Goal: Transaction & Acquisition: Obtain resource

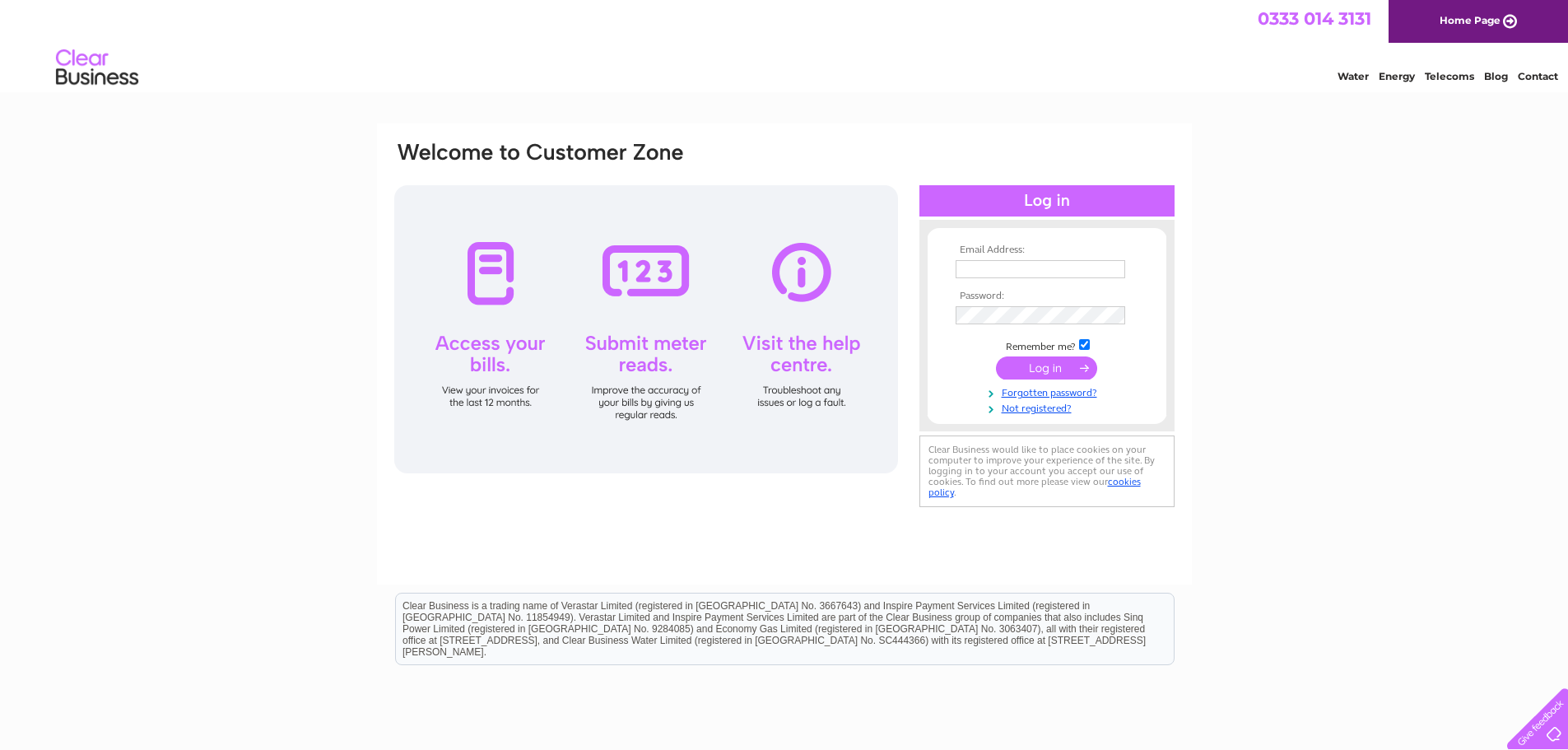
type input "finance@qcgroup.co.uk"
click at [1069, 364] on input "submit" at bounding box center [1046, 367] width 101 height 23
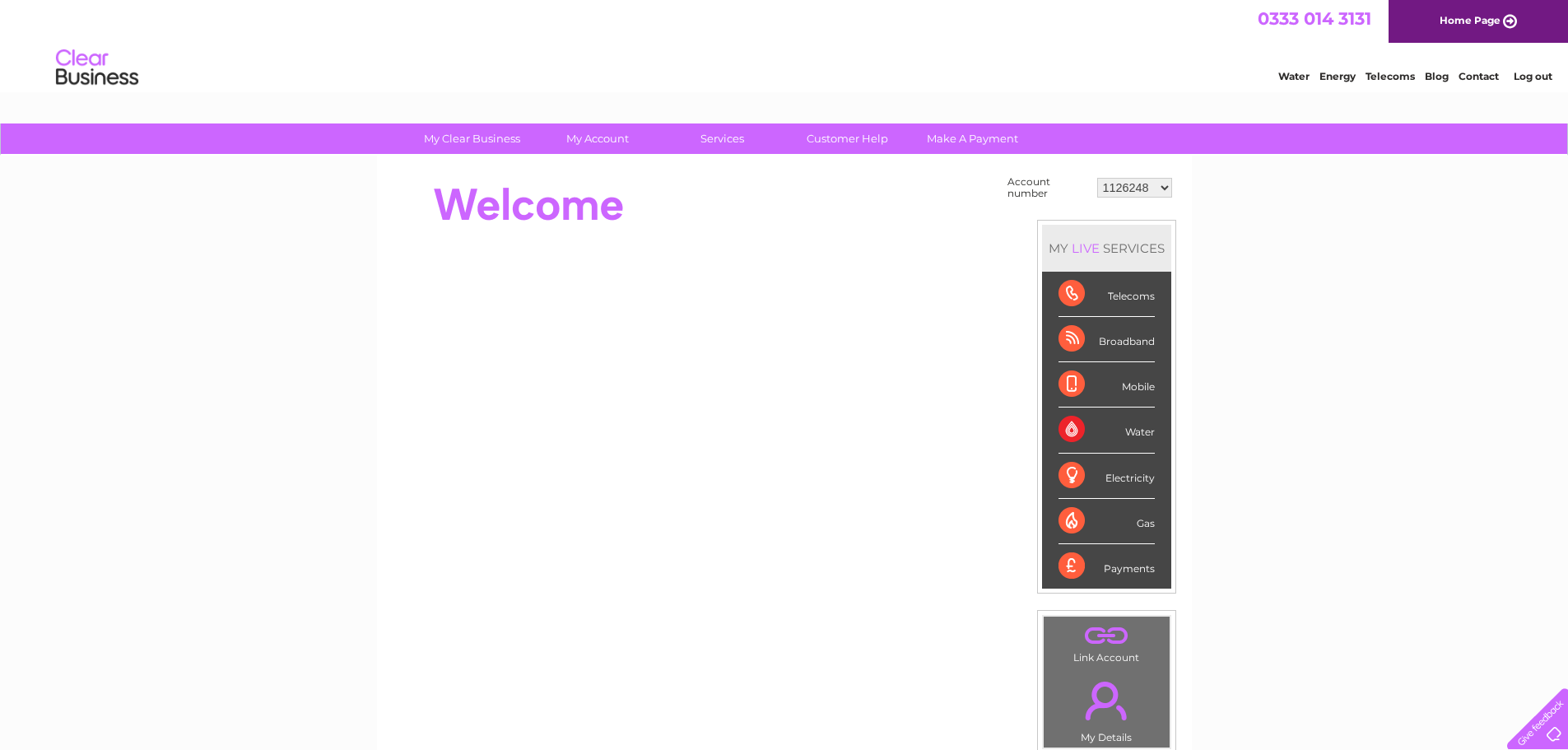
click at [1142, 185] on select "1126248 30293653 30319204" at bounding box center [1134, 188] width 75 height 20
select select "30293653"
click at [1097, 178] on select "1126248 30293653 30319204" at bounding box center [1134, 188] width 75 height 20
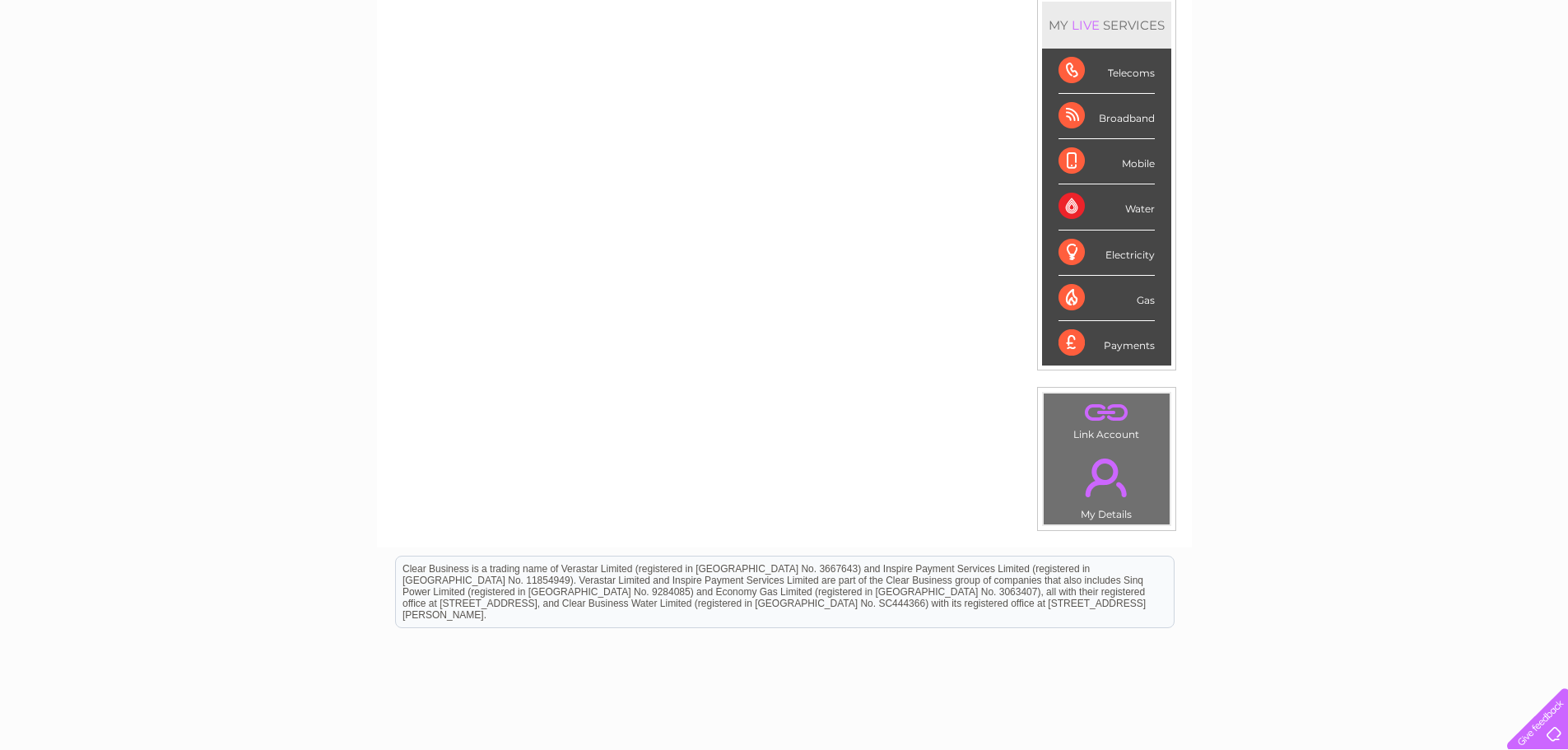
scroll to position [150, 0]
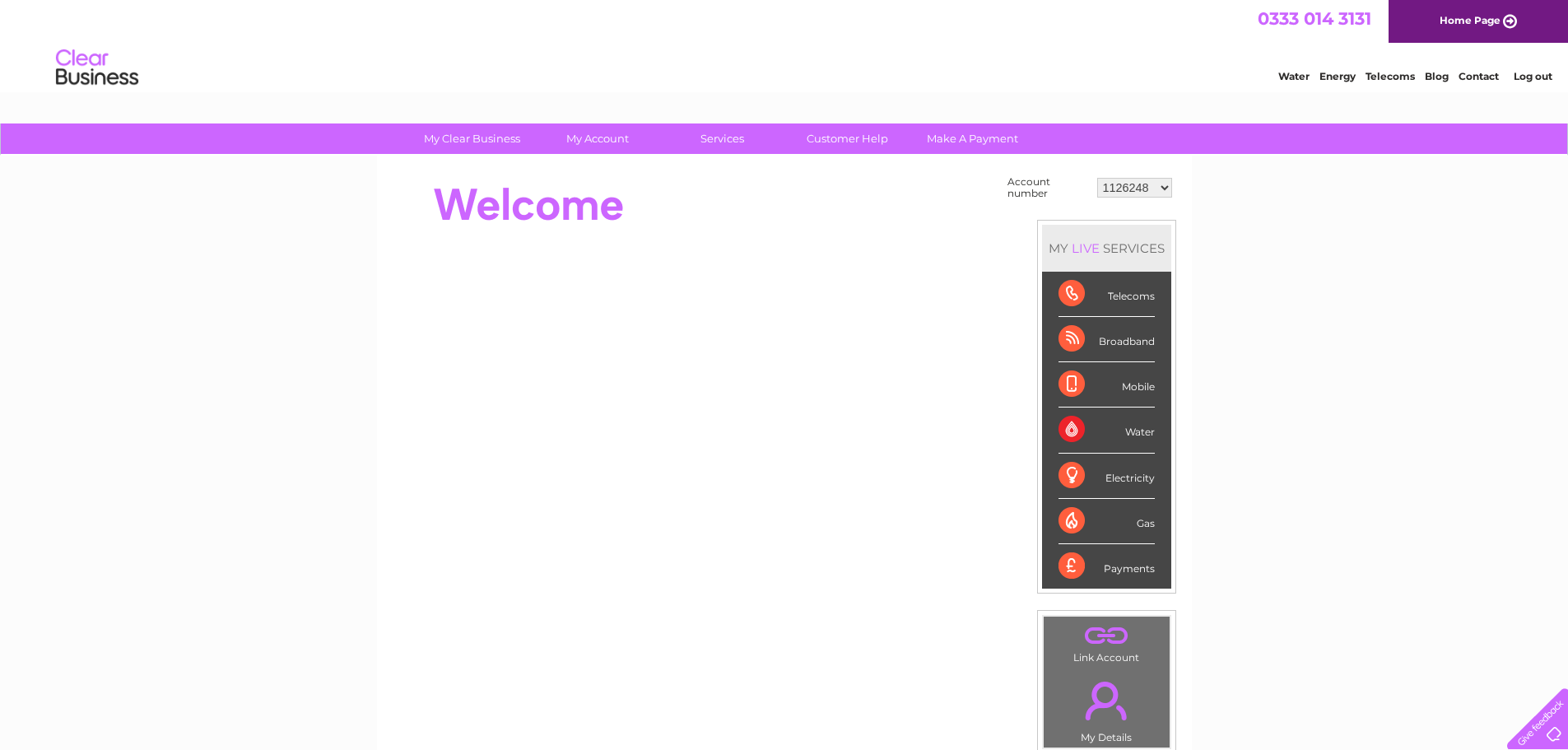
click at [1152, 188] on select "1126248 30293653 30319204" at bounding box center [1134, 188] width 75 height 20
select select "30293653"
click at [1097, 178] on select "1126248 30293653 30319204" at bounding box center [1134, 188] width 75 height 20
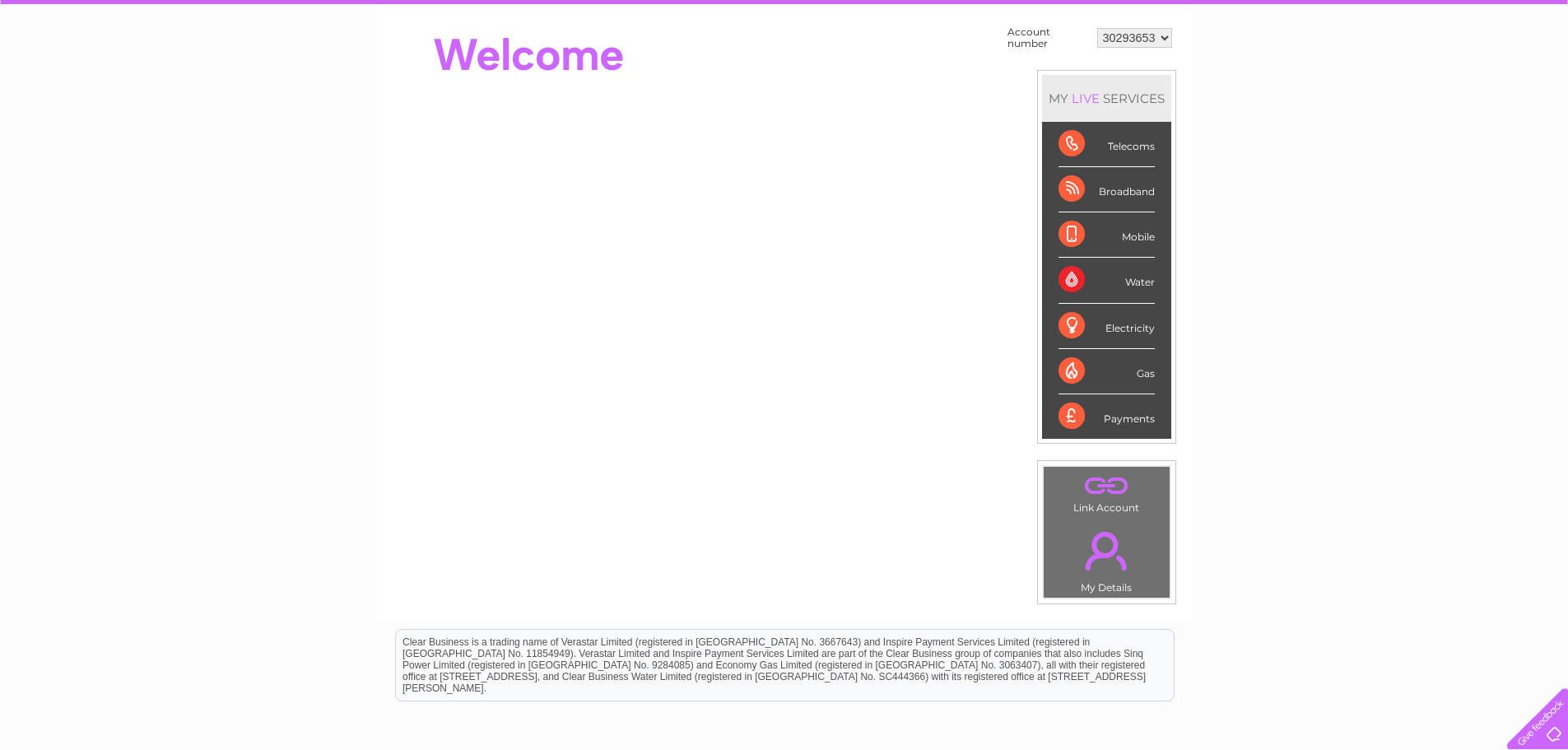
scroll to position [164, 0]
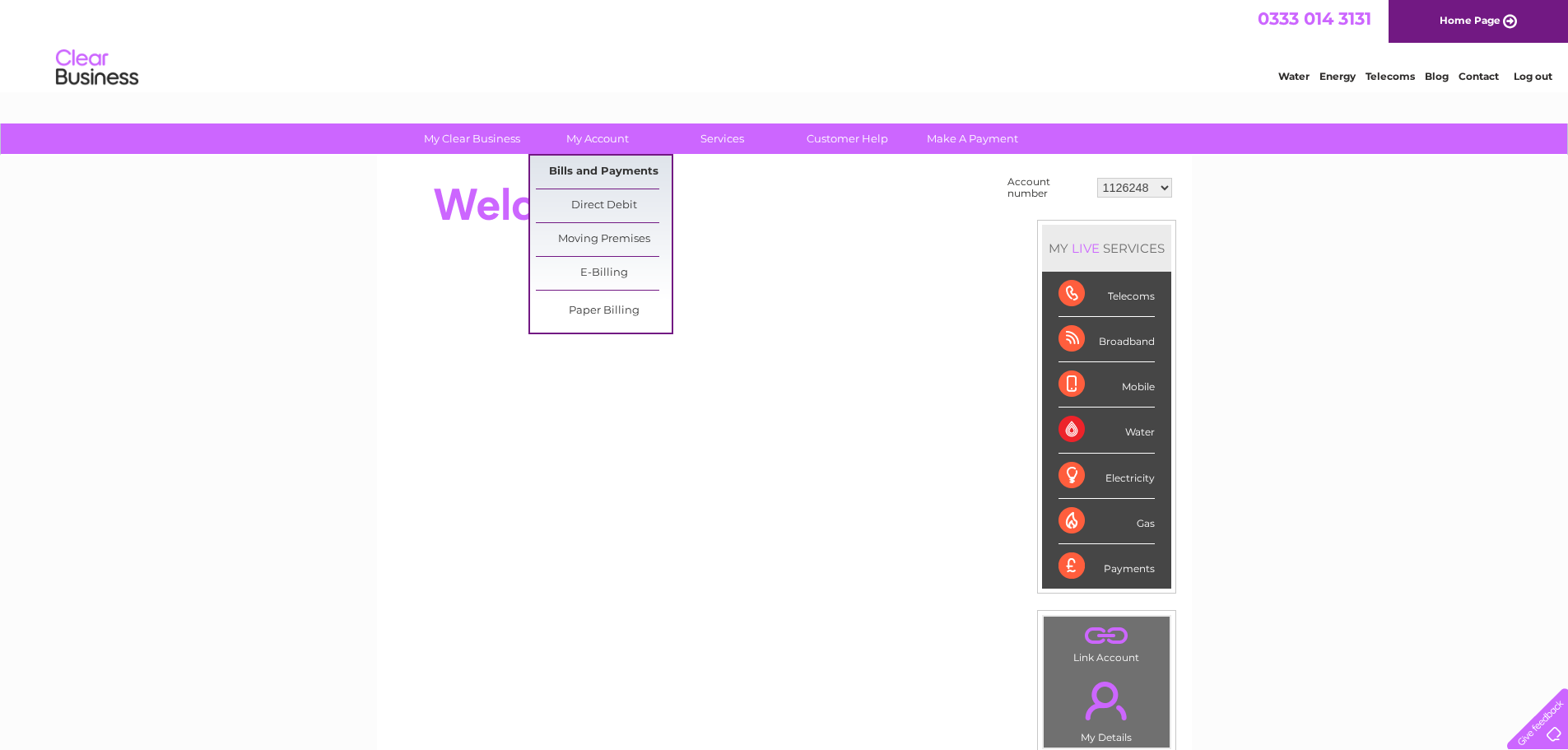
click at [626, 169] on link "Bills and Payments" at bounding box center [604, 172] width 136 height 33
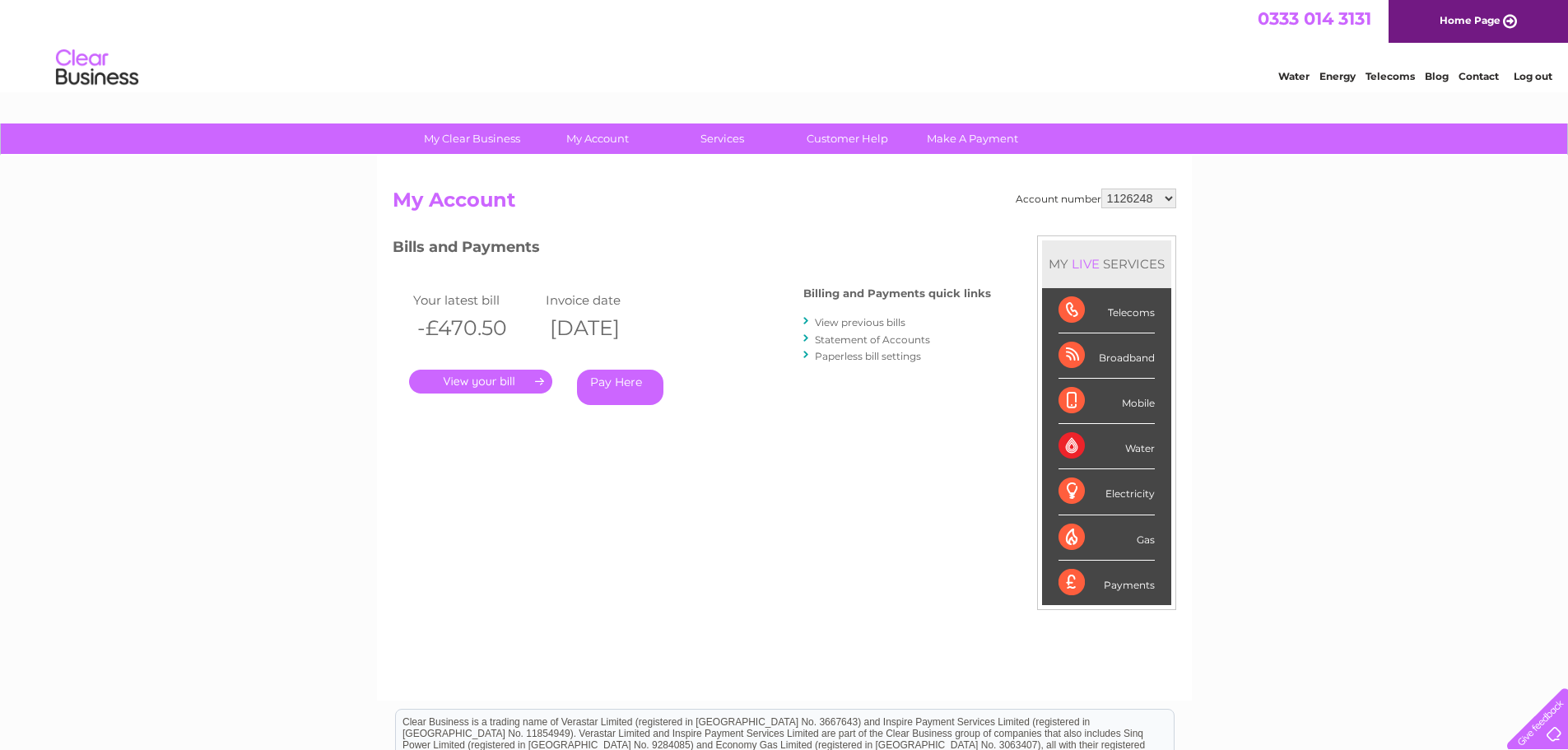
click at [1161, 193] on select "1126248 30293653 30319204" at bounding box center [1139, 198] width 75 height 20
select select "30293653"
click at [1101, 188] on select "1126248 30293653 30319204" at bounding box center [1139, 198] width 75 height 20
click at [1171, 197] on select "1126248 30293653 30319204" at bounding box center [1139, 198] width 75 height 20
select select "30319204"
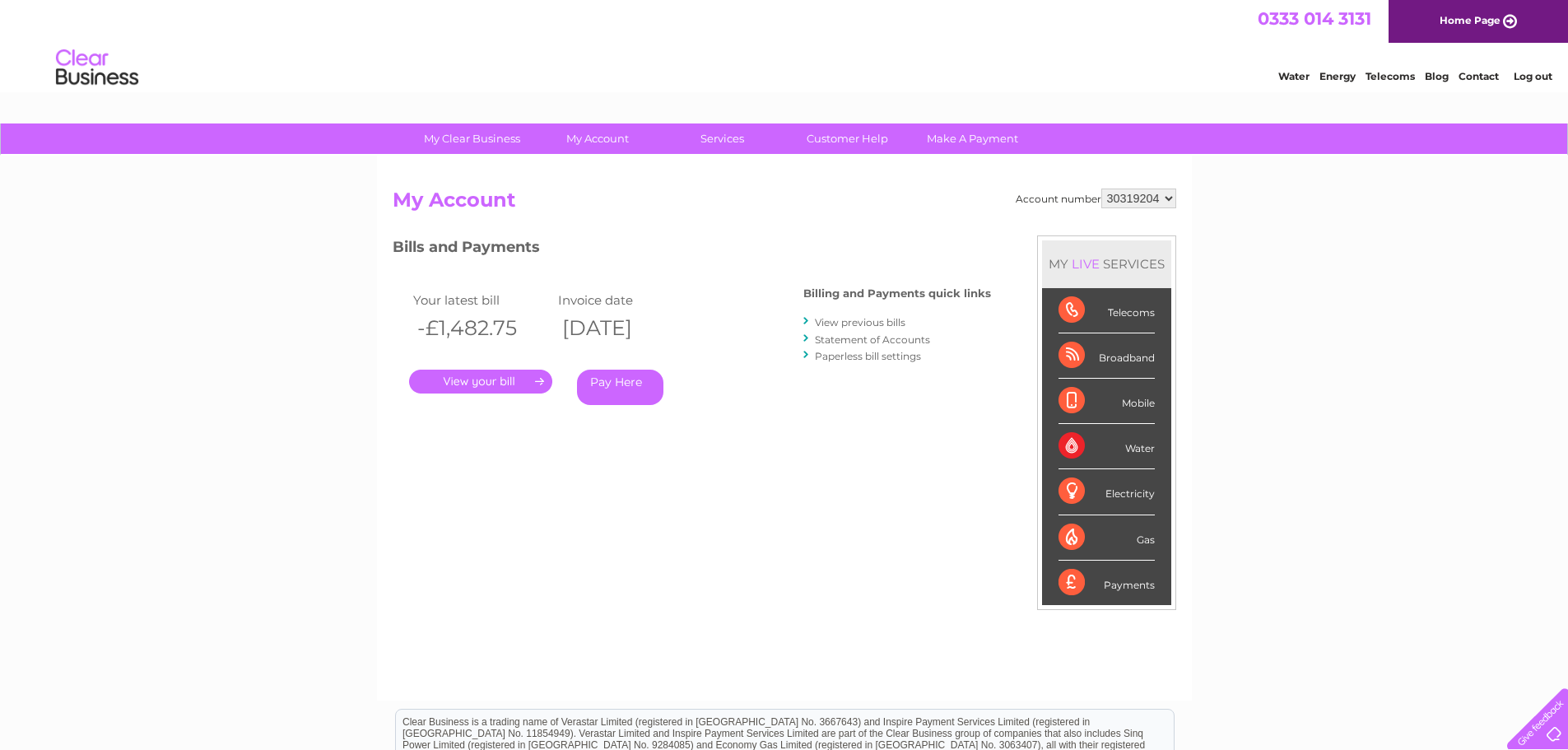
click at [1101, 188] on select "1126248 30293653 30319204" at bounding box center [1139, 198] width 75 height 20
click at [886, 322] on link "View previous bills" at bounding box center [859, 322] width 90 height 13
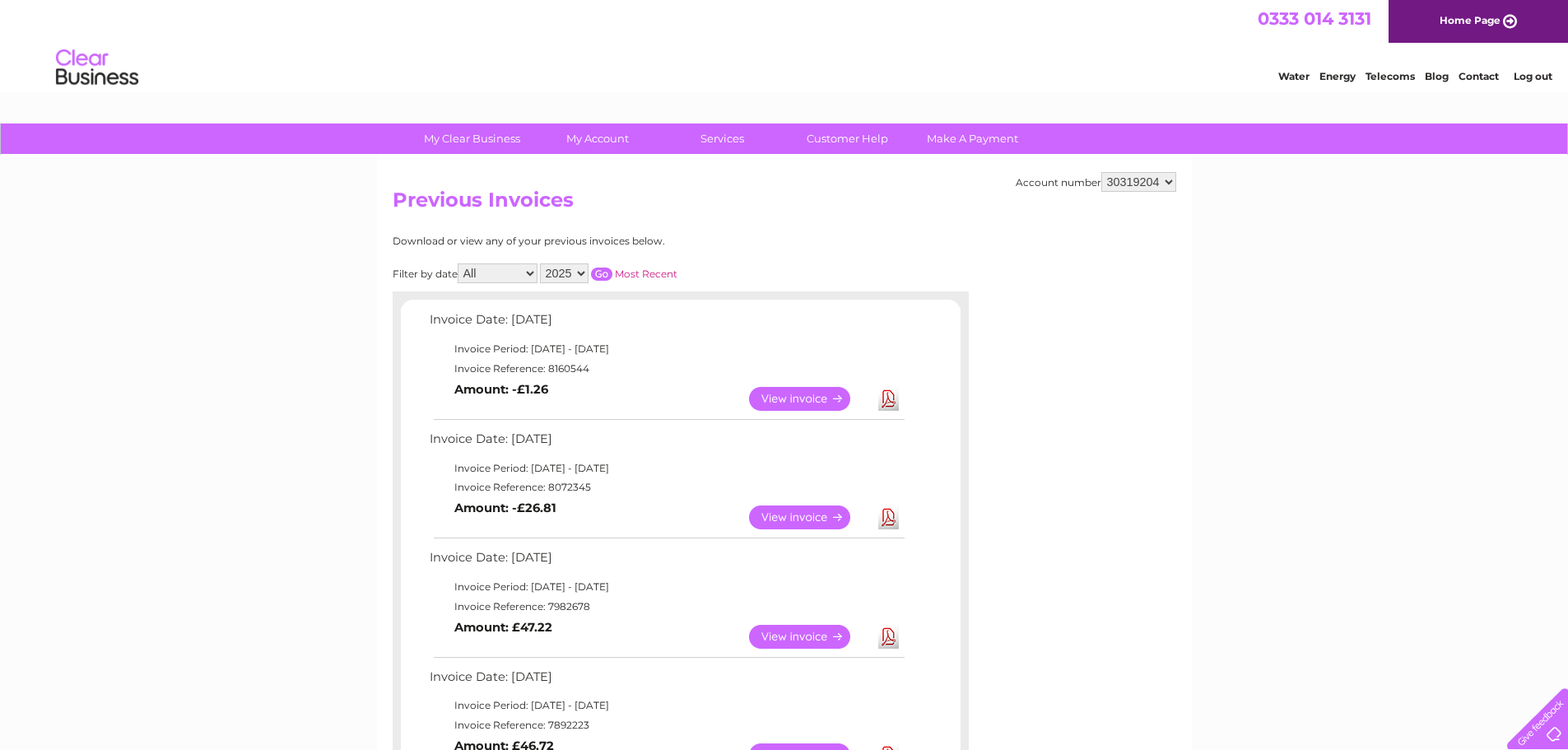
click at [819, 396] on link "View" at bounding box center [809, 399] width 121 height 24
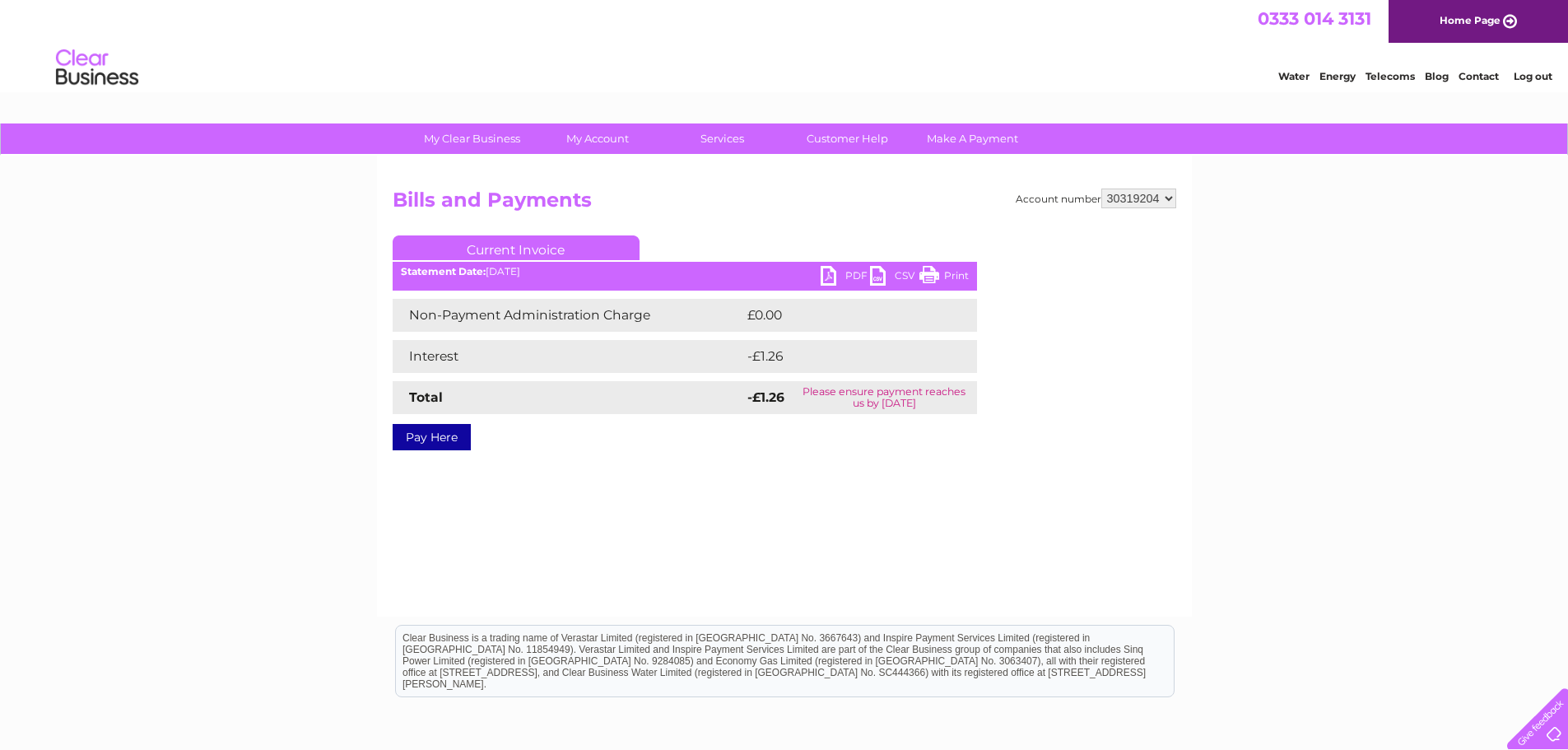
click at [837, 270] on link "PDF" at bounding box center [846, 278] width 49 height 24
